Goal: Navigation & Orientation: Find specific page/section

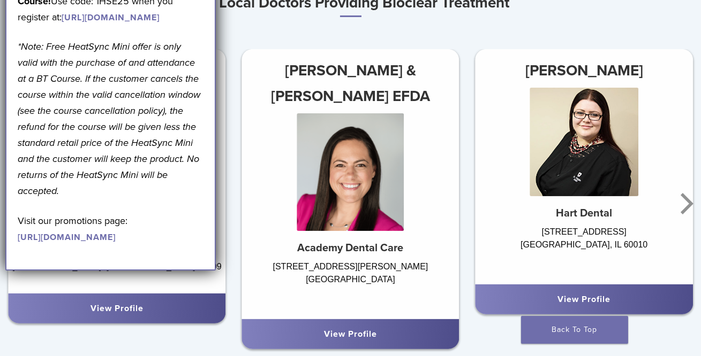
scroll to position [612, 0]
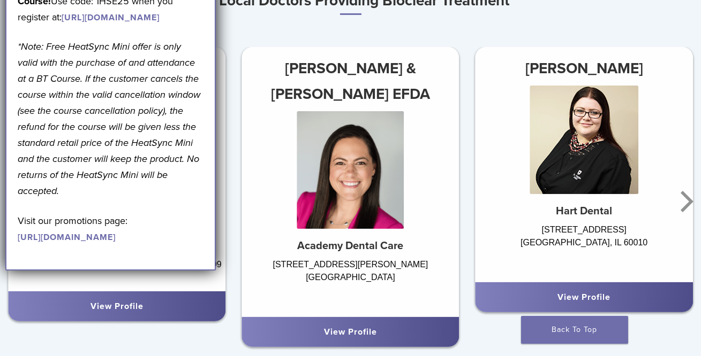
click at [241, 38] on div "Top Local Doctors Providing Bioclear Treatment [PERSON_NAME] & [PERSON_NAME] EF…" at bounding box center [350, 172] width 701 height 369
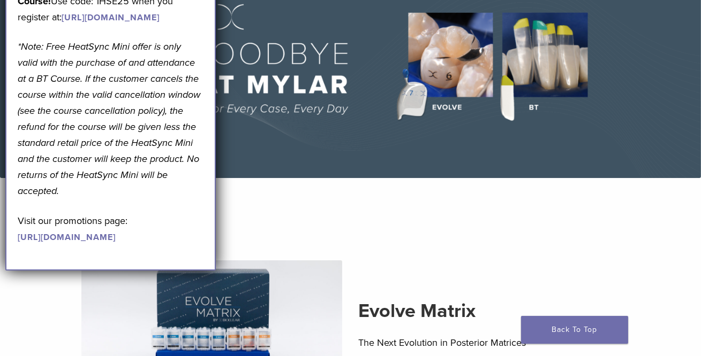
scroll to position [0, 0]
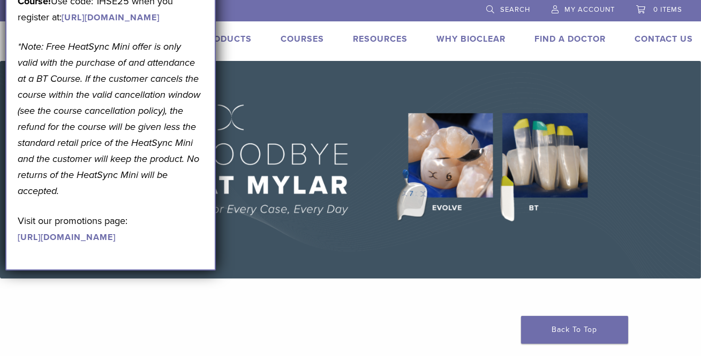
drag, startPoint x: 151, startPoint y: 57, endPoint x: 151, endPoint y: 93, distance: 36.4
click at [151, 93] on div "September Promotion! Valid [DATE]–[DATE]. Get A Free* HeatSync Mini when you re…" at bounding box center [111, 88] width 186 height 314
click at [311, 31] on div "US [PHONE_NUMBER] Search My Account 0 items Cart No products in the cart. Back …" at bounding box center [350, 30] width 701 height 61
click at [570, 333] on link "Back To Top" at bounding box center [574, 330] width 107 height 28
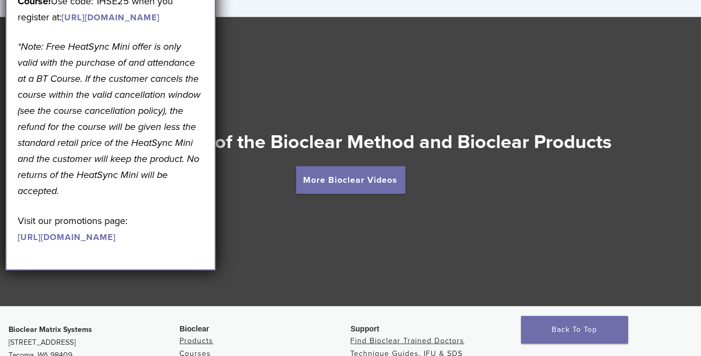
scroll to position [1878, 0]
